Goal: Information Seeking & Learning: Learn about a topic

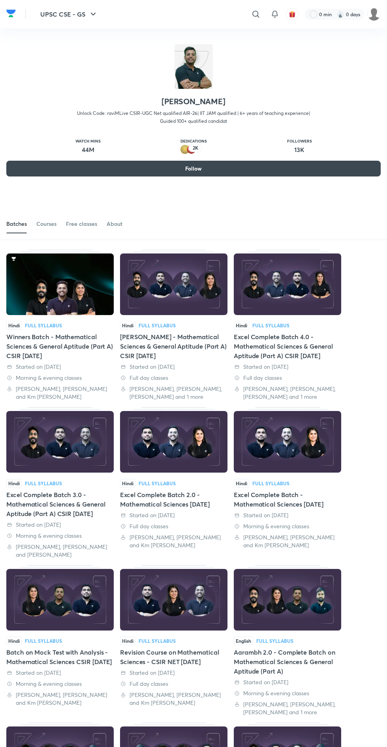
click at [64, 296] on img at bounding box center [59, 284] width 107 height 62
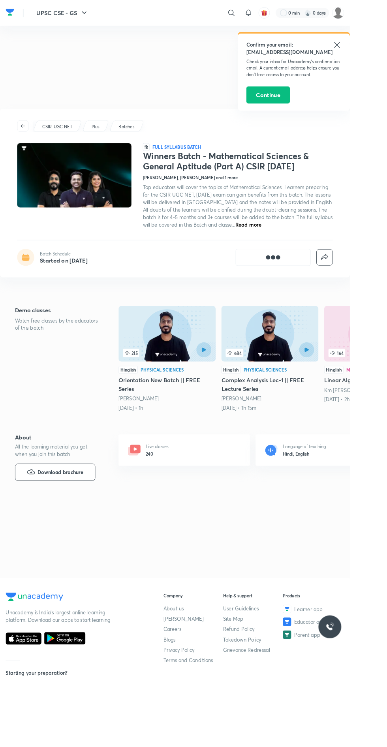
click at [198, 200] on h4 "[PERSON_NAME], [PERSON_NAME] and 1 more" at bounding box center [210, 196] width 105 height 7
click at [255, 16] on icon at bounding box center [255, 14] width 7 height 7
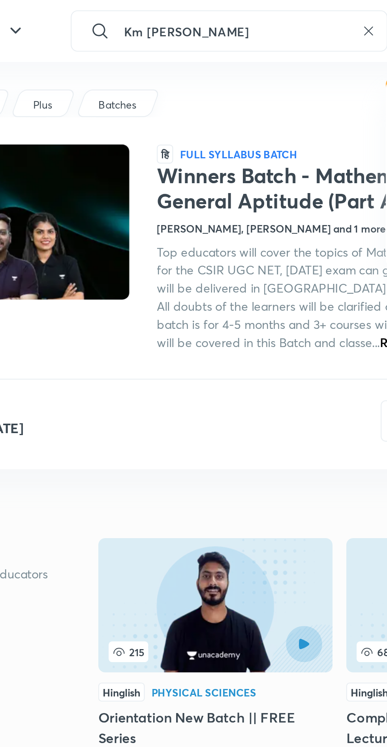
type input "Km [PERSON_NAME]"
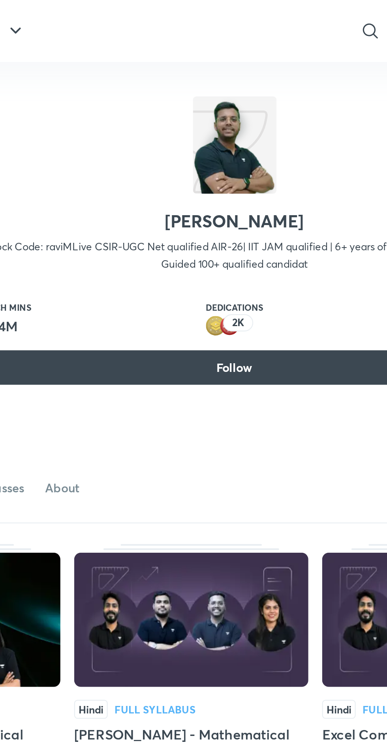
scroll to position [28, 0]
